Goal: Task Accomplishment & Management: Use online tool/utility

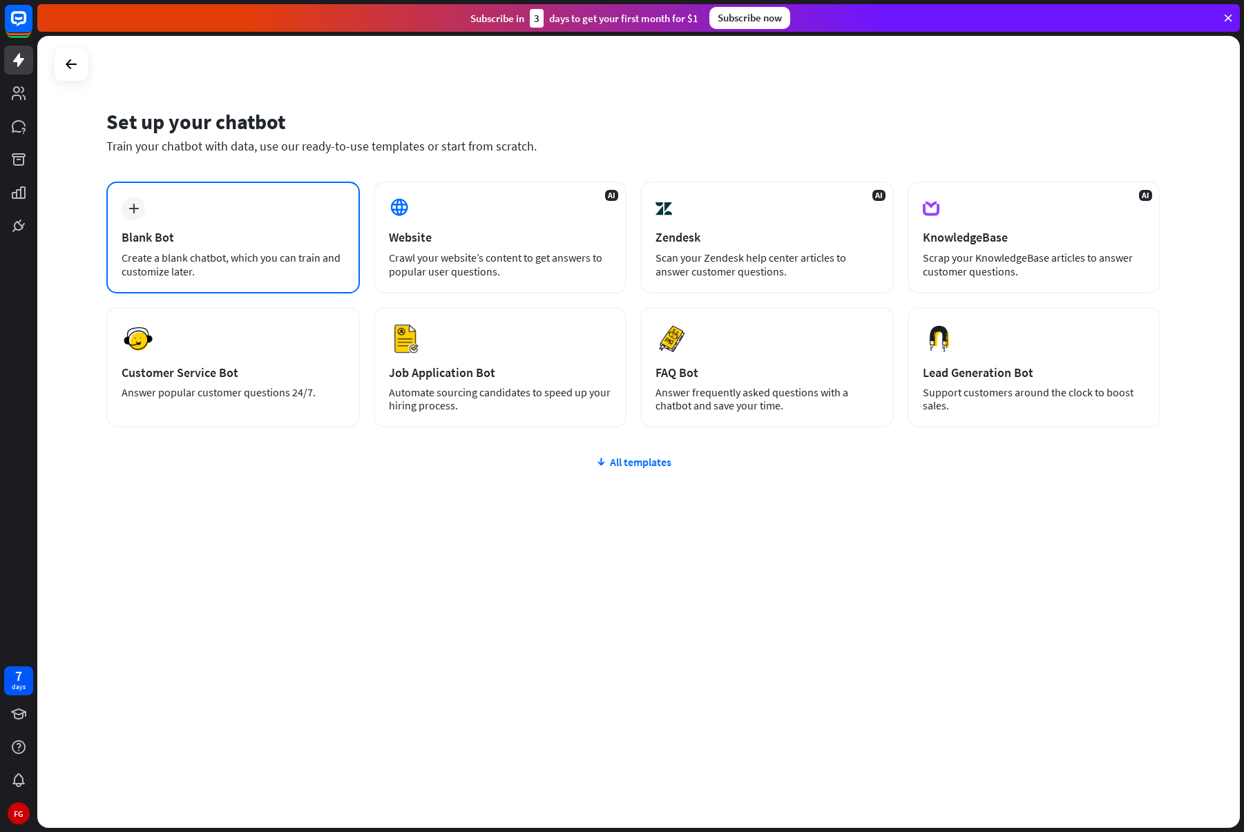
click at [236, 236] on div "Blank Bot" at bounding box center [233, 237] width 223 height 16
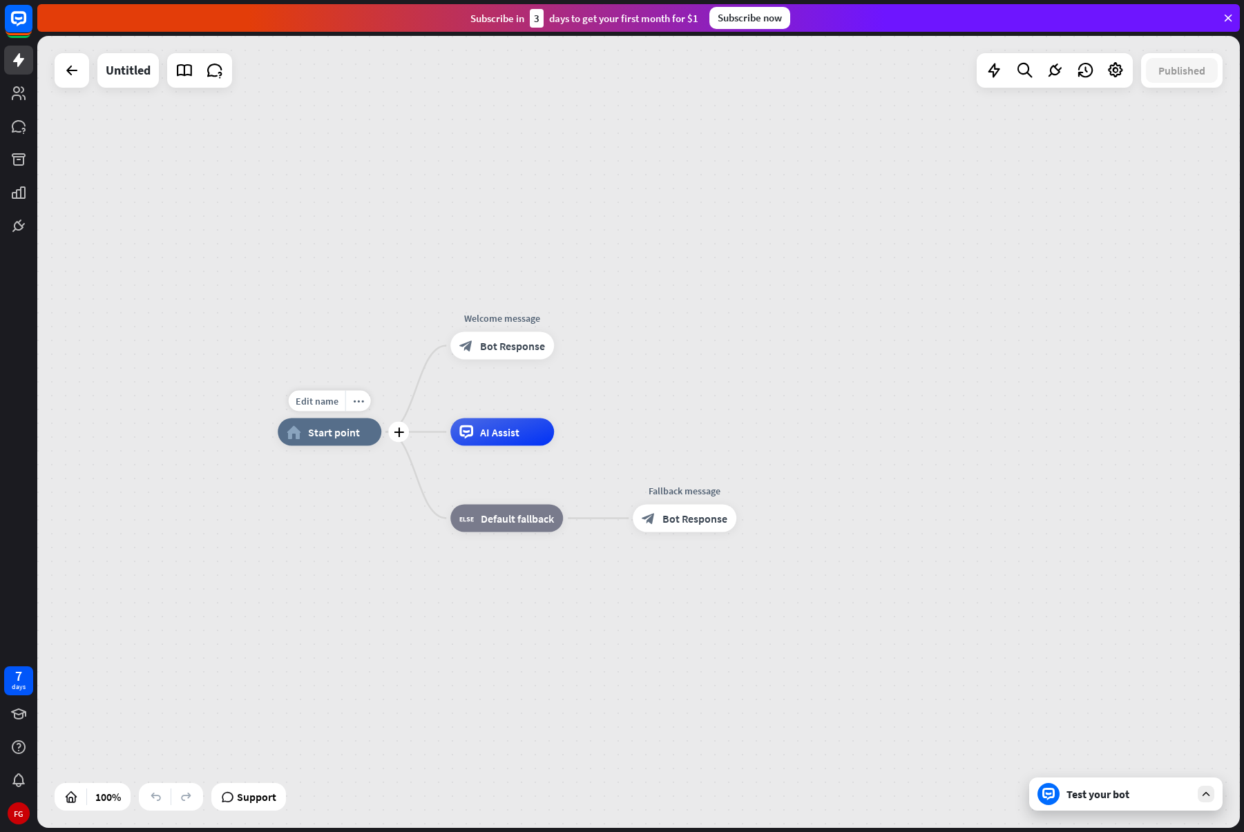
click at [351, 437] on span "Start point" at bounding box center [334, 433] width 52 height 14
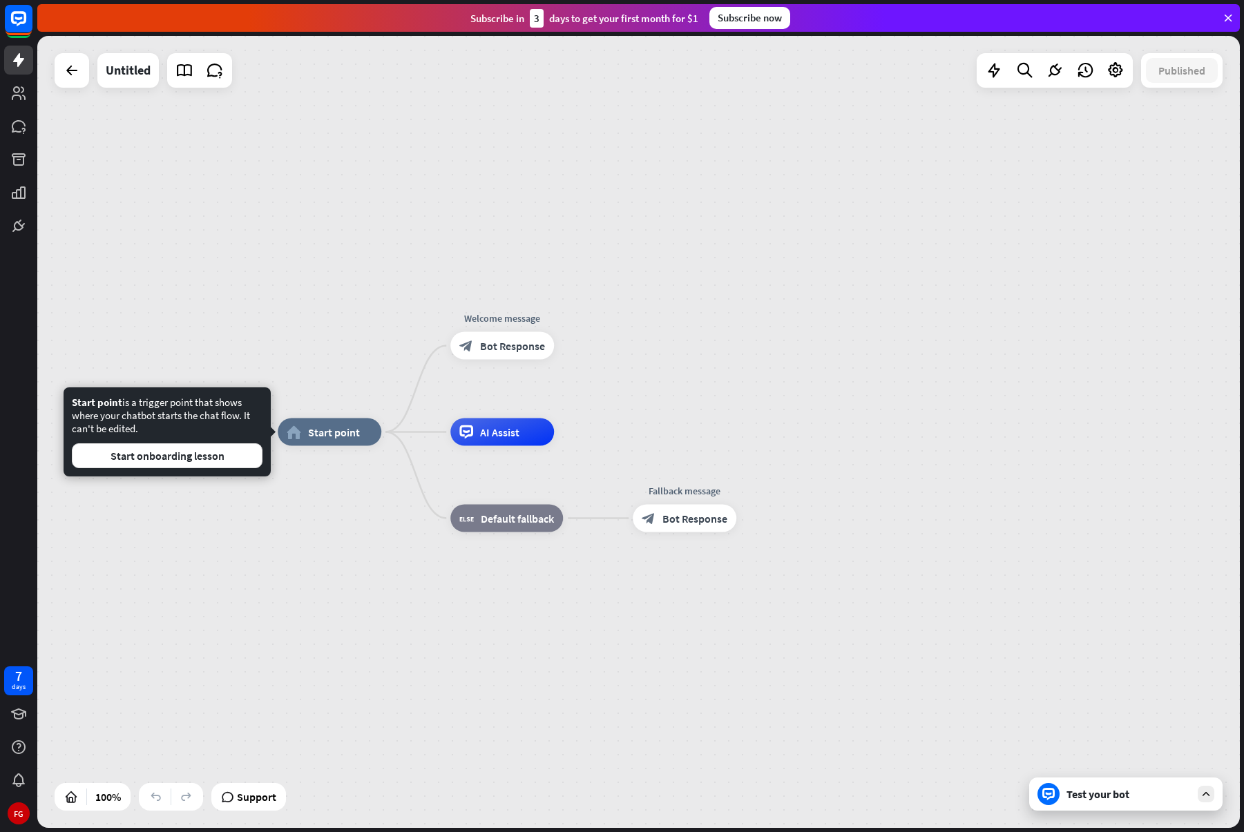
click at [207, 311] on div "home_2 Start point Welcome message block_bot_response Bot Response AI Assist bl…" at bounding box center [638, 432] width 1203 height 792
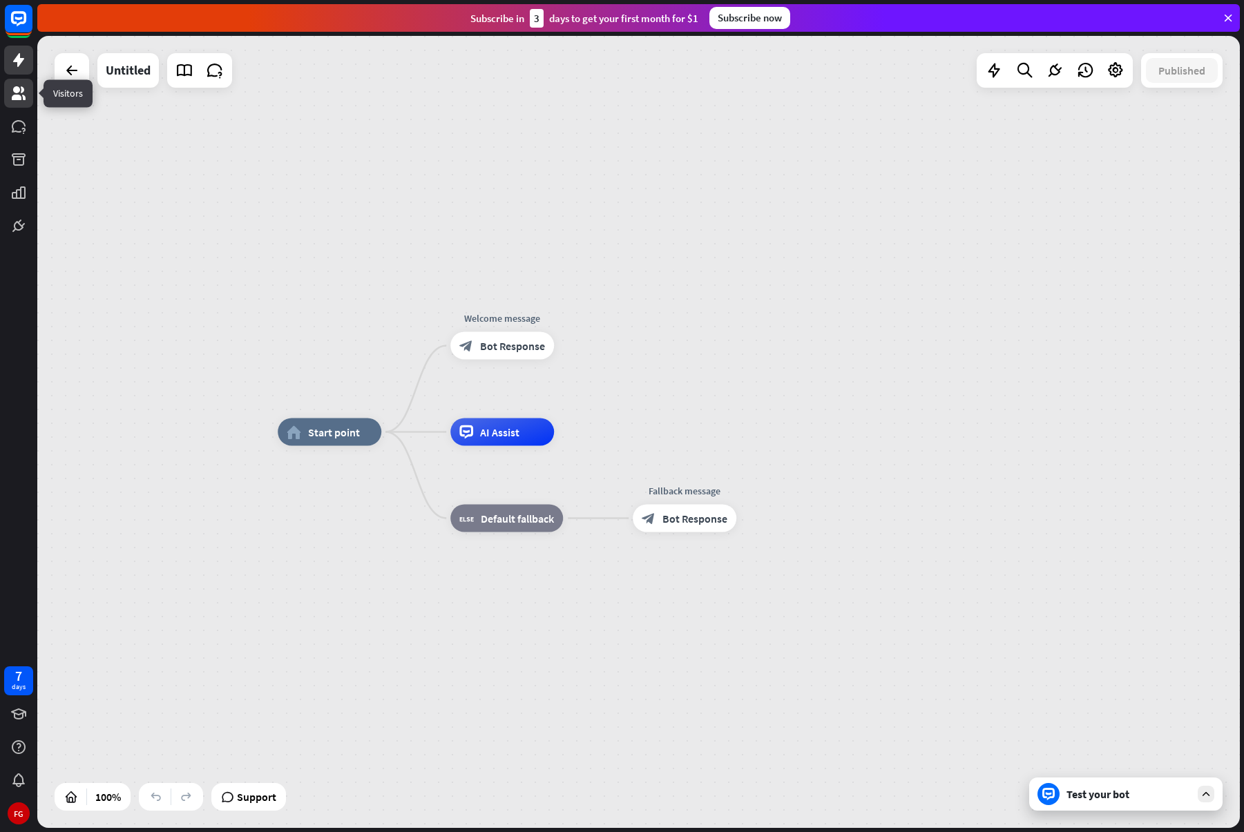
click at [15, 92] on icon at bounding box center [19, 93] width 14 height 14
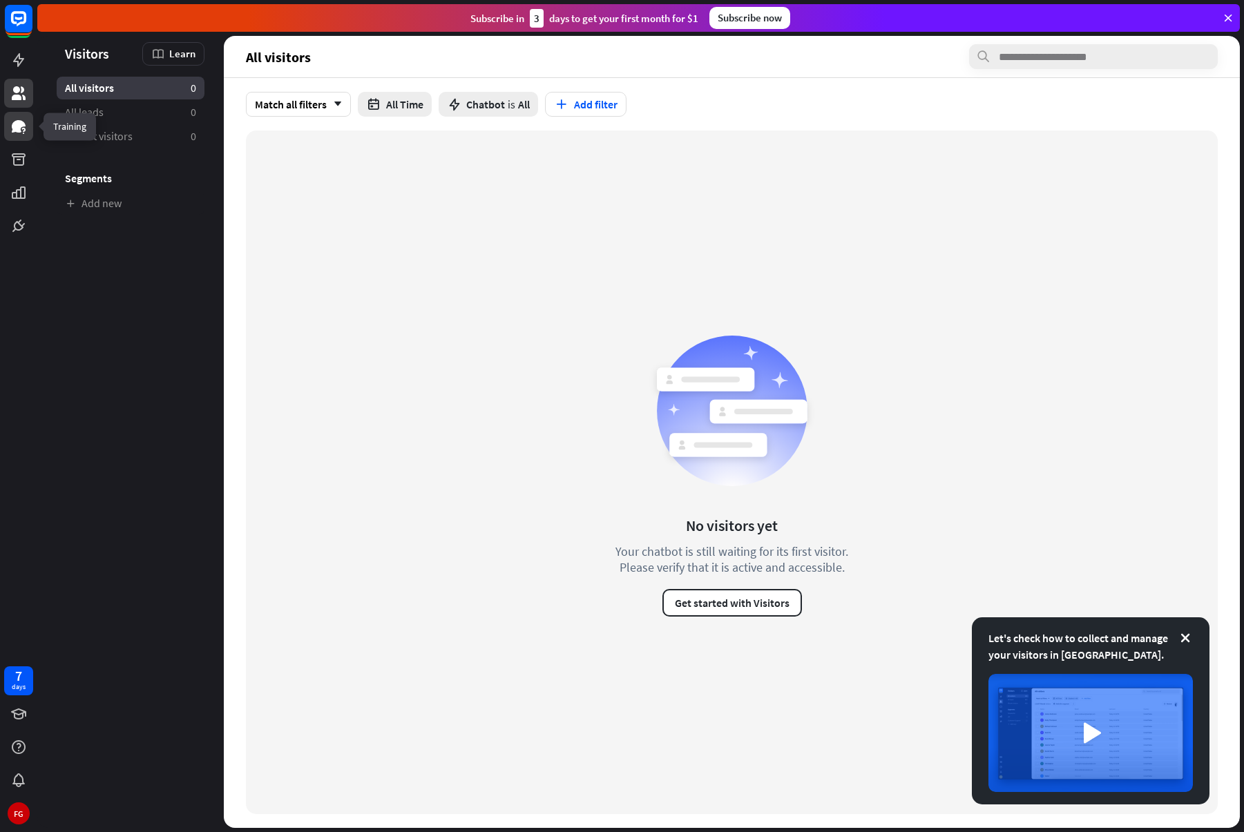
click at [23, 126] on icon at bounding box center [19, 126] width 14 height 12
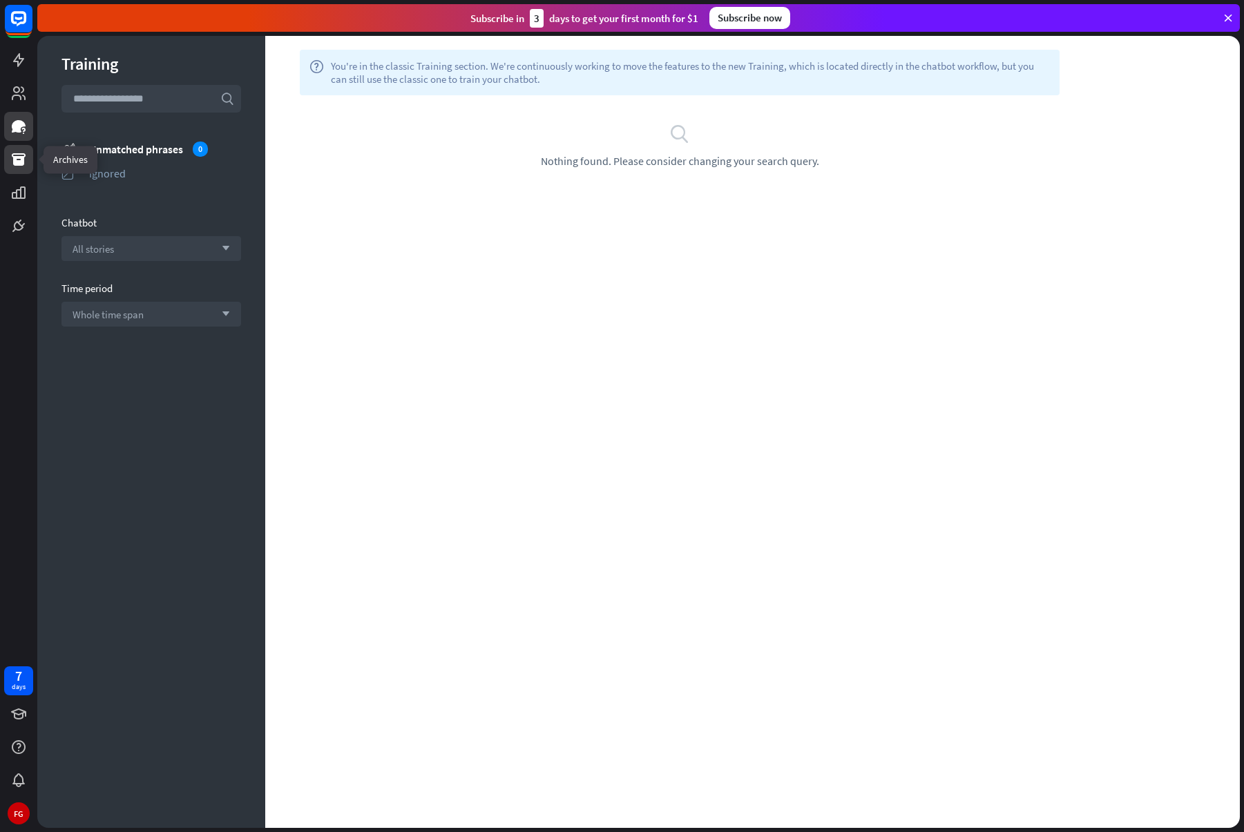
click at [13, 159] on icon at bounding box center [19, 159] width 14 height 12
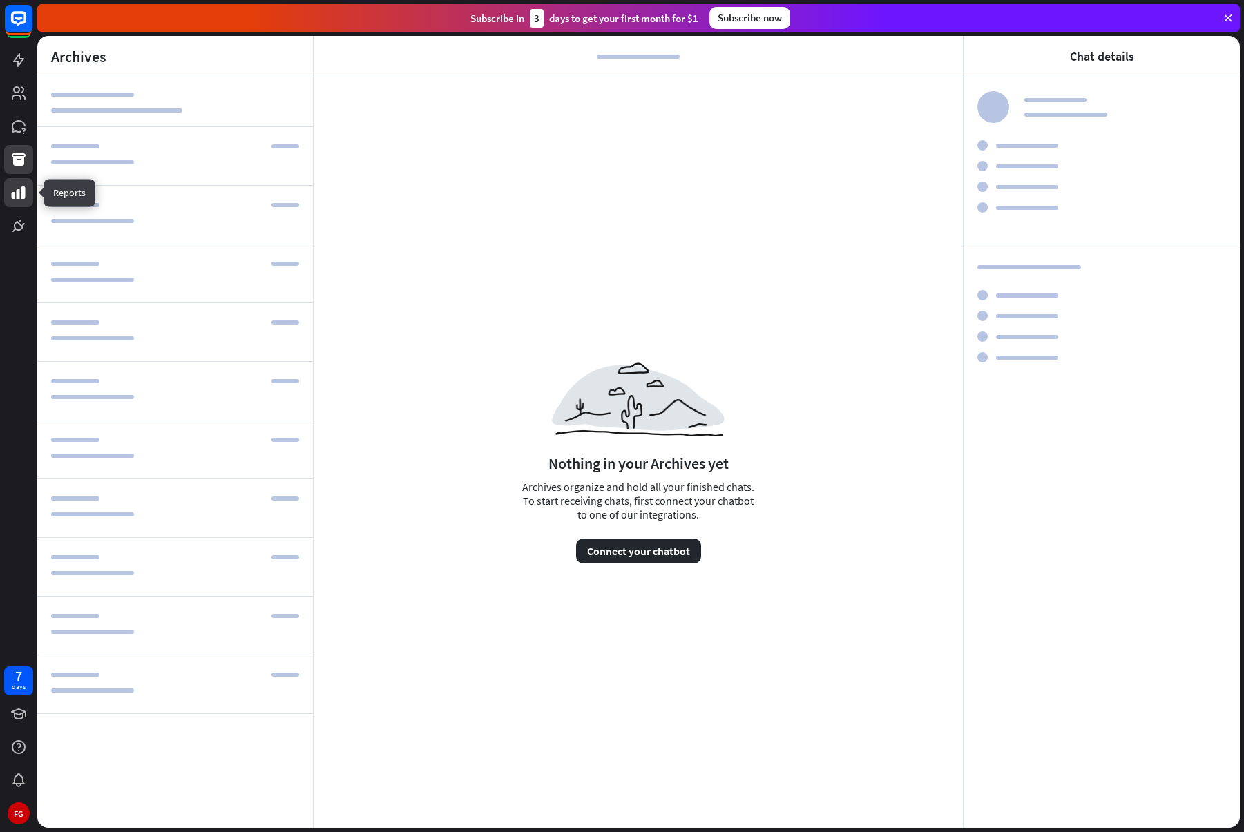
click at [23, 191] on icon at bounding box center [19, 193] width 14 height 12
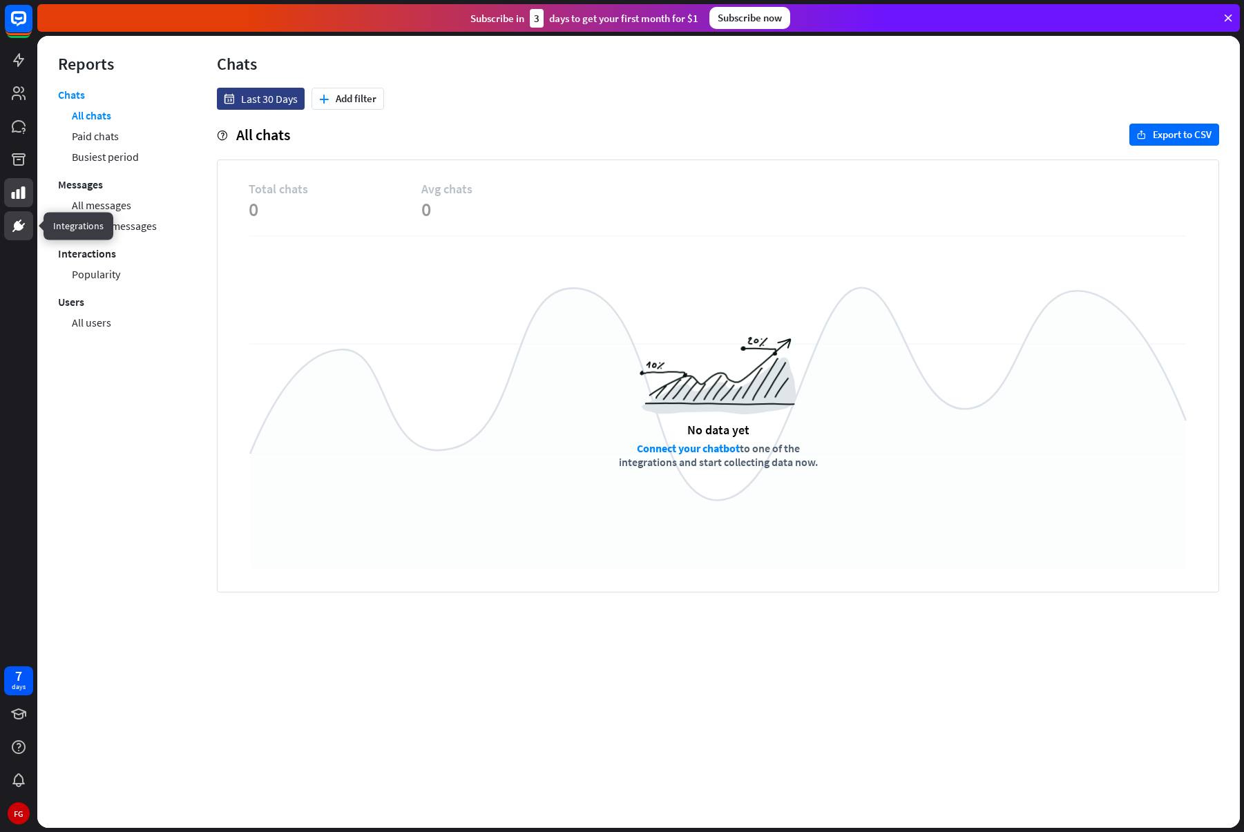
click at [23, 231] on icon at bounding box center [18, 226] width 17 height 17
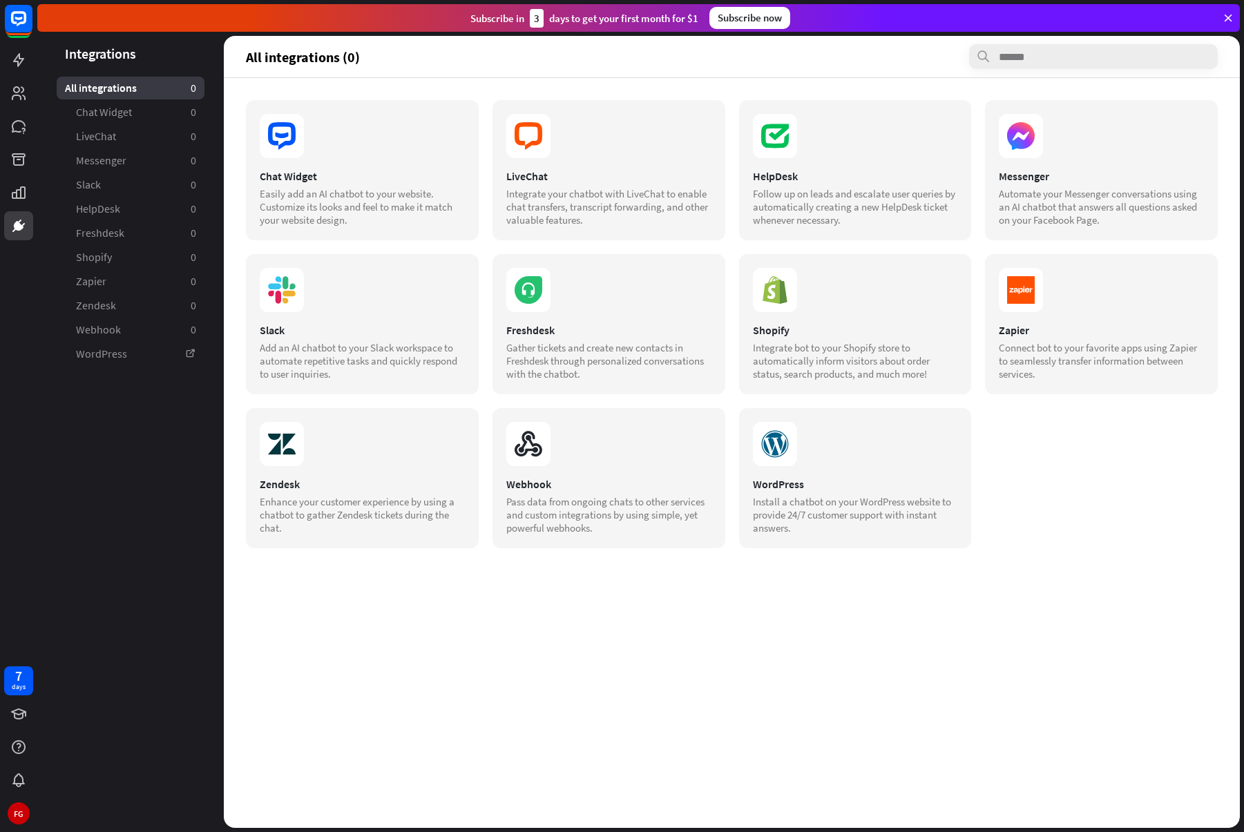
click at [651, 73] on header "All integrations (0)" at bounding box center [732, 56] width 1016 height 41
